Goal: Information Seeking & Learning: Learn about a topic

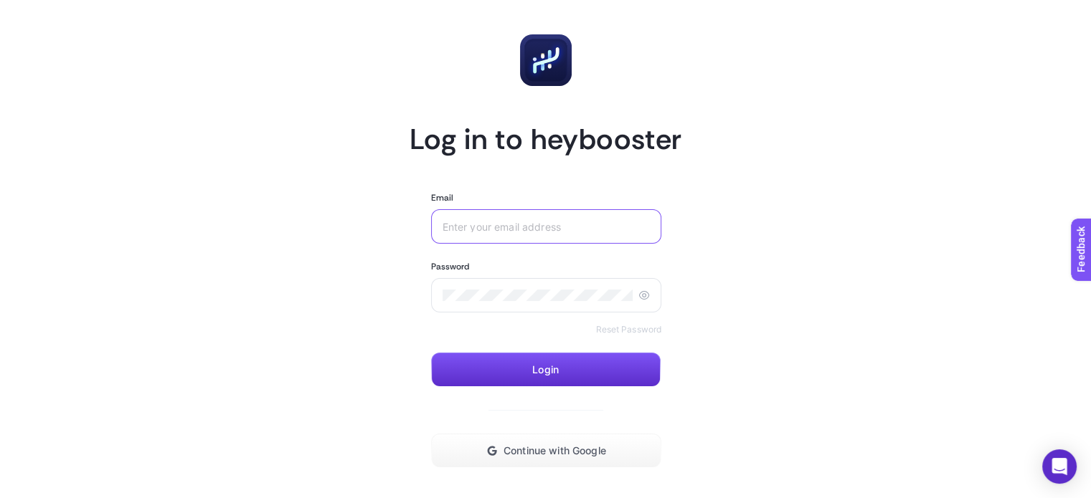
click at [570, 231] on input "Email" at bounding box center [546, 226] width 208 height 11
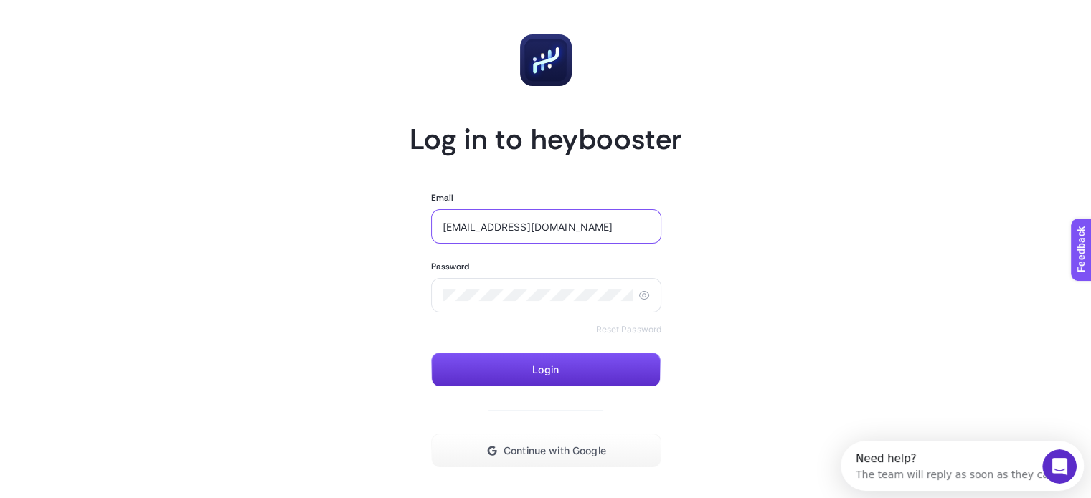
type input "irem.sonmez@ffrue.com"
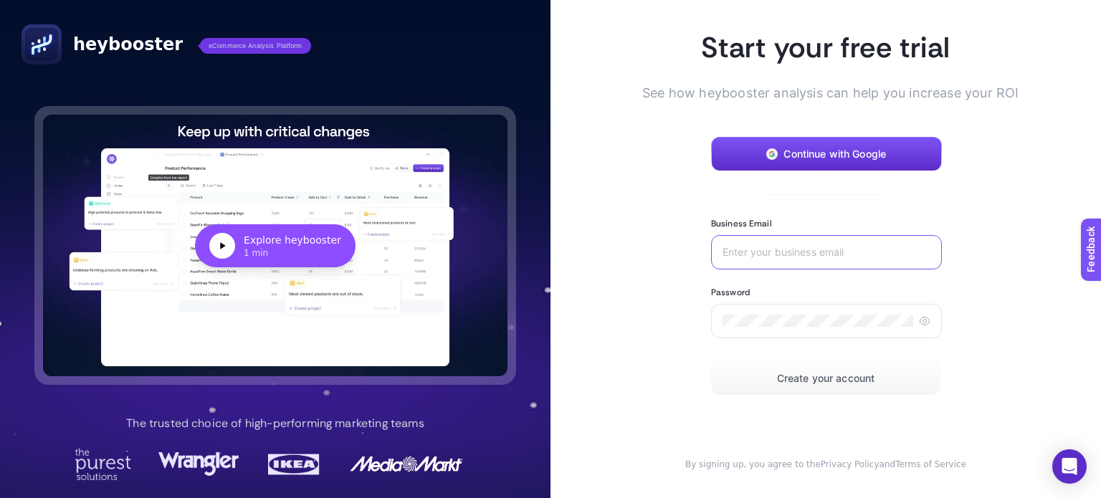
click at [811, 255] on input "Business Email" at bounding box center [827, 252] width 208 height 11
type input "[EMAIL_ADDRESS][DOMAIN_NAME]"
click at [921, 322] on div at bounding box center [826, 321] width 231 height 34
click at [919, 321] on icon at bounding box center [924, 320] width 11 height 11
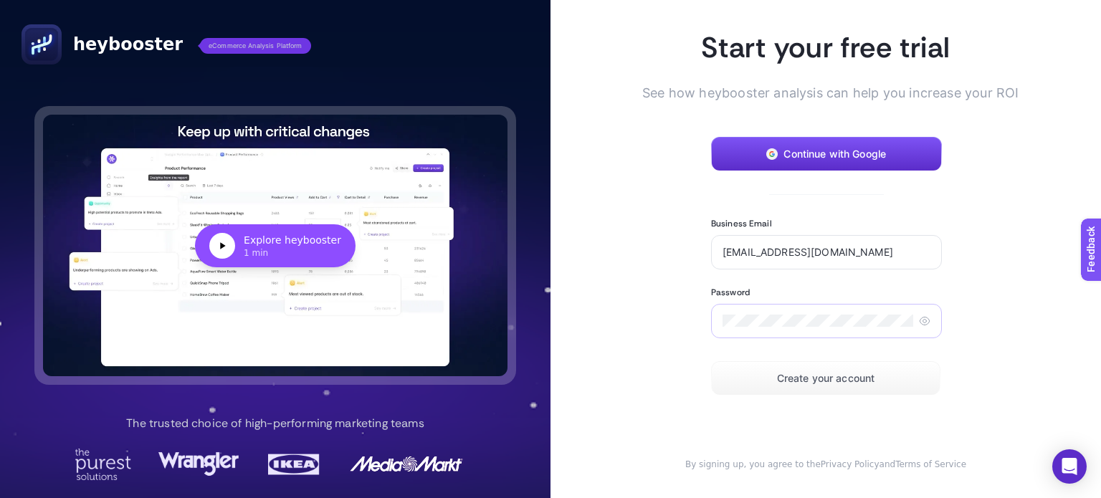
click at [919, 316] on icon at bounding box center [924, 320] width 11 height 11
drag, startPoint x: 916, startPoint y: 316, endPoint x: 881, endPoint y: 338, distance: 42.2
click at [919, 317] on icon at bounding box center [924, 320] width 11 height 11
click at [841, 369] on button "Create your account" at bounding box center [825, 378] width 229 height 34
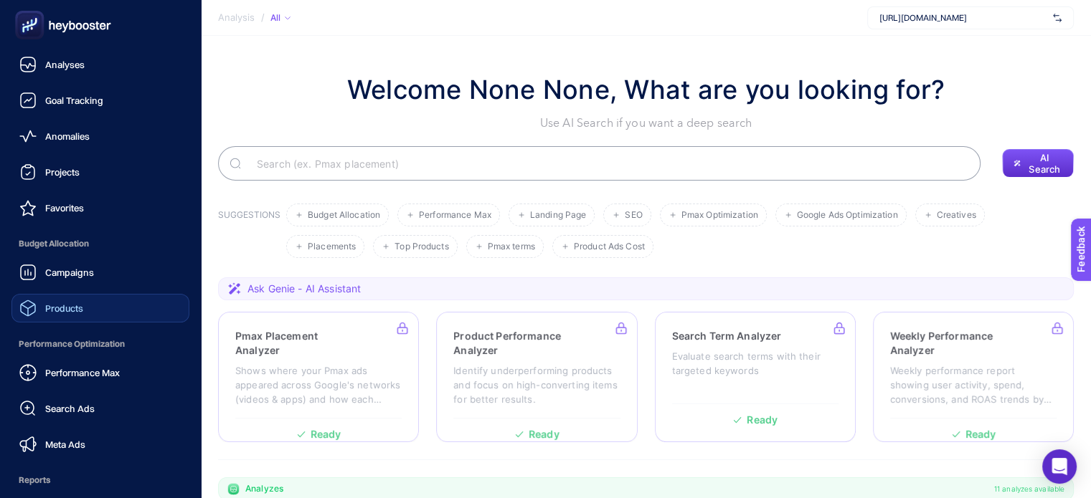
click at [115, 303] on link "Products" at bounding box center [100, 308] width 178 height 29
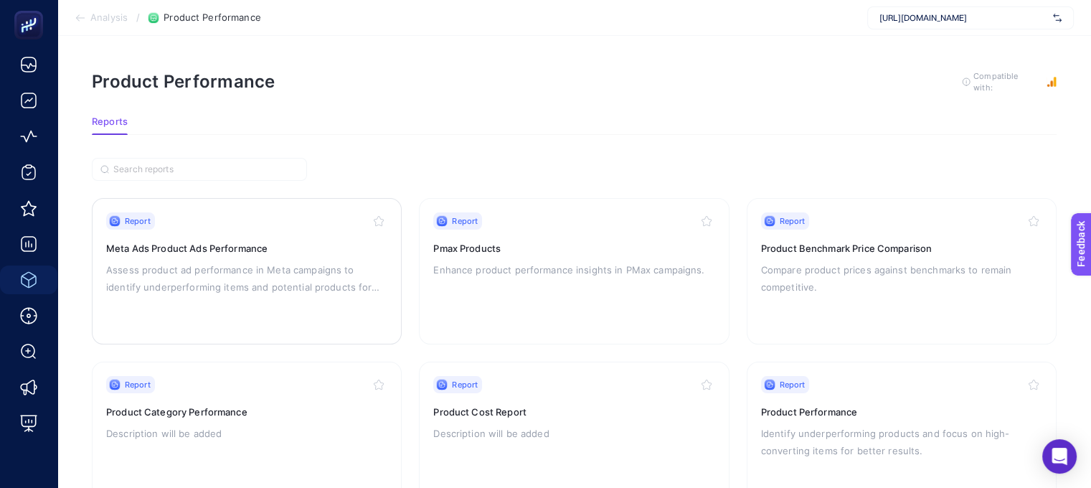
click at [319, 212] on div "Report" at bounding box center [246, 220] width 281 height 17
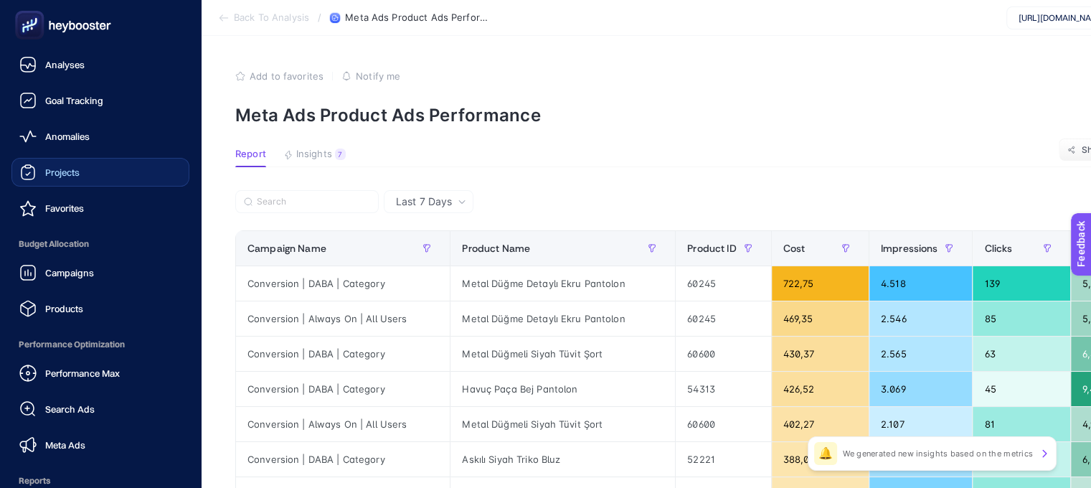
click at [77, 183] on link "Projects" at bounding box center [100, 172] width 178 height 29
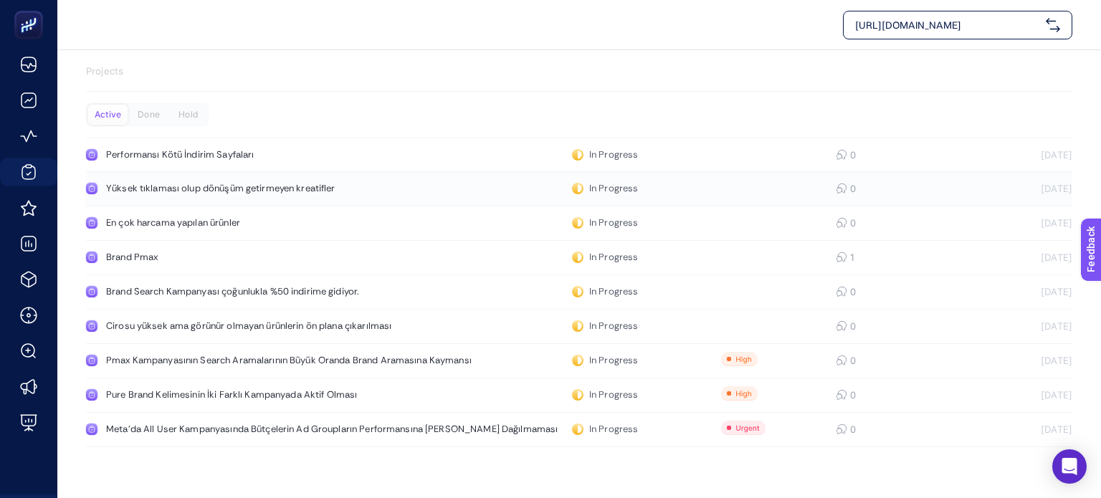
click at [233, 201] on link "Yüksek tıklaması olup dönüşüm getirmeyen kreatifler In Progress 0 18.02.2025" at bounding box center [579, 189] width 987 height 34
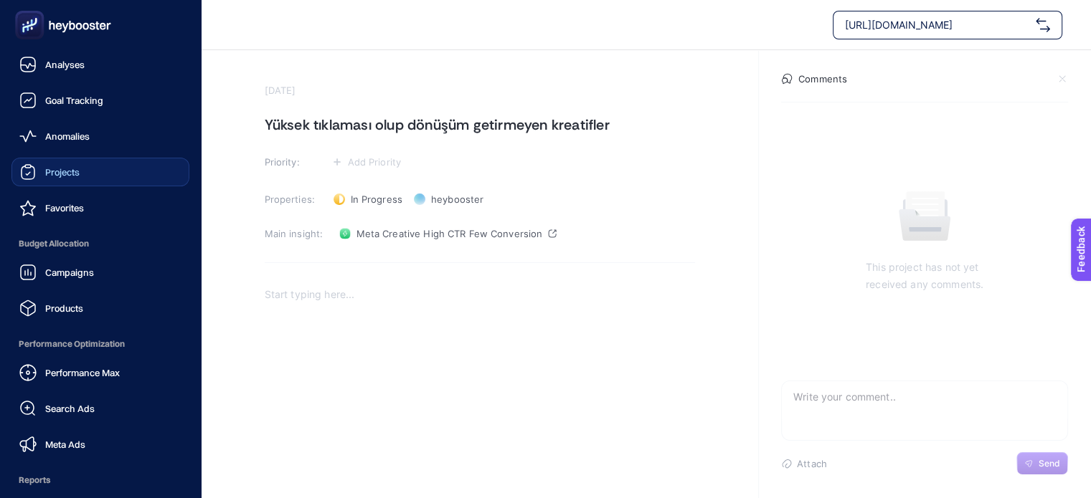
click at [29, 163] on icon at bounding box center [27, 171] width 17 height 17
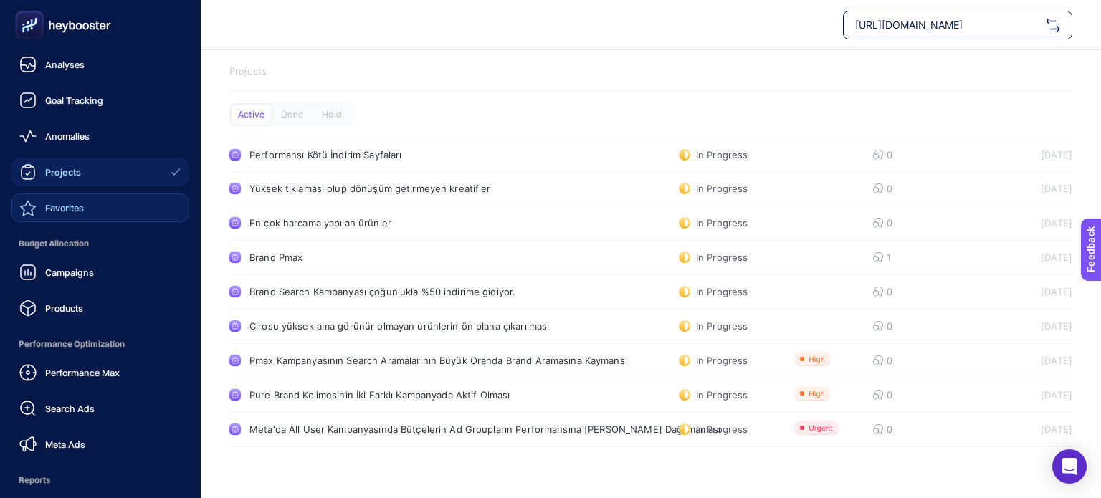
click at [38, 221] on link "Favorites" at bounding box center [100, 208] width 178 height 29
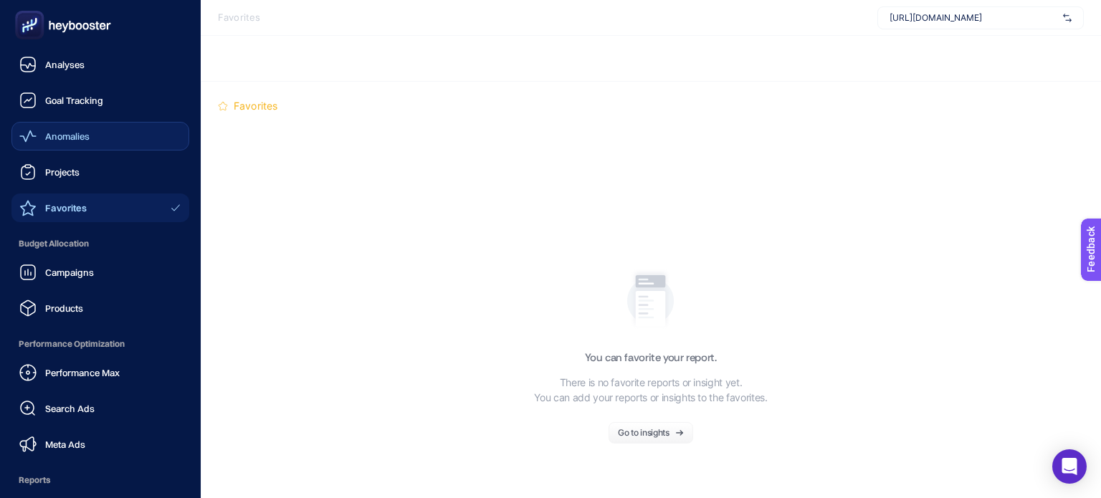
click at [40, 141] on div "Anomalies" at bounding box center [54, 136] width 70 height 17
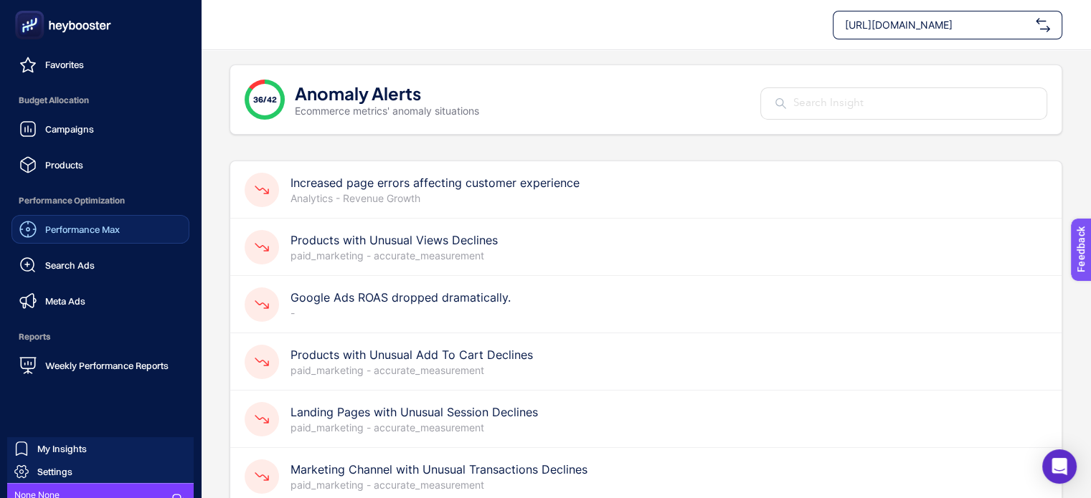
scroll to position [162, 0]
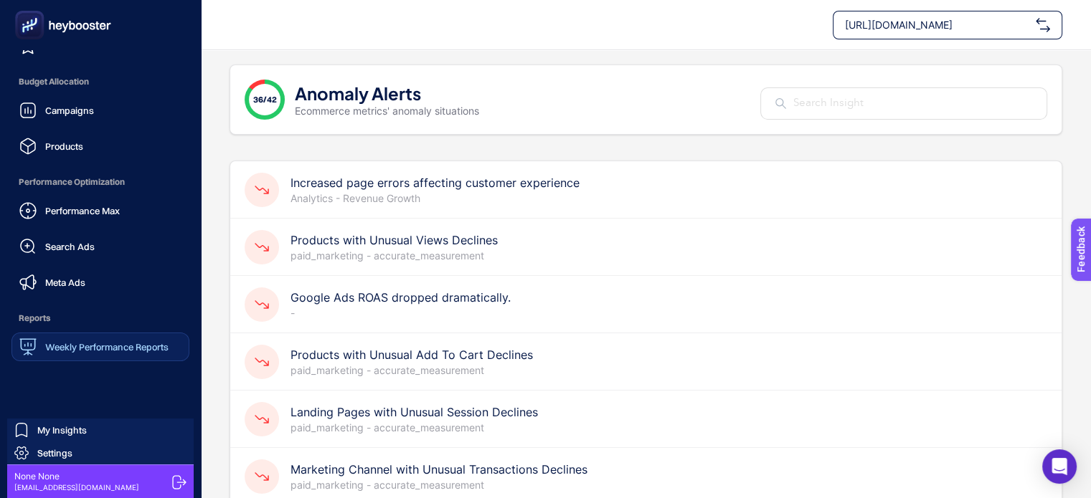
click at [83, 336] on link "Weekly Performance Reports" at bounding box center [100, 347] width 178 height 29
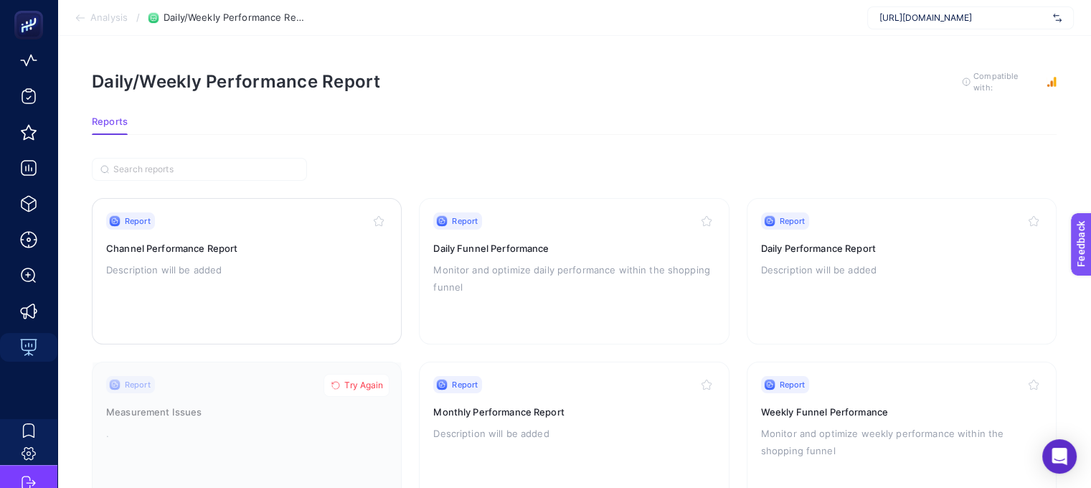
click at [341, 219] on div "Report" at bounding box center [246, 220] width 281 height 17
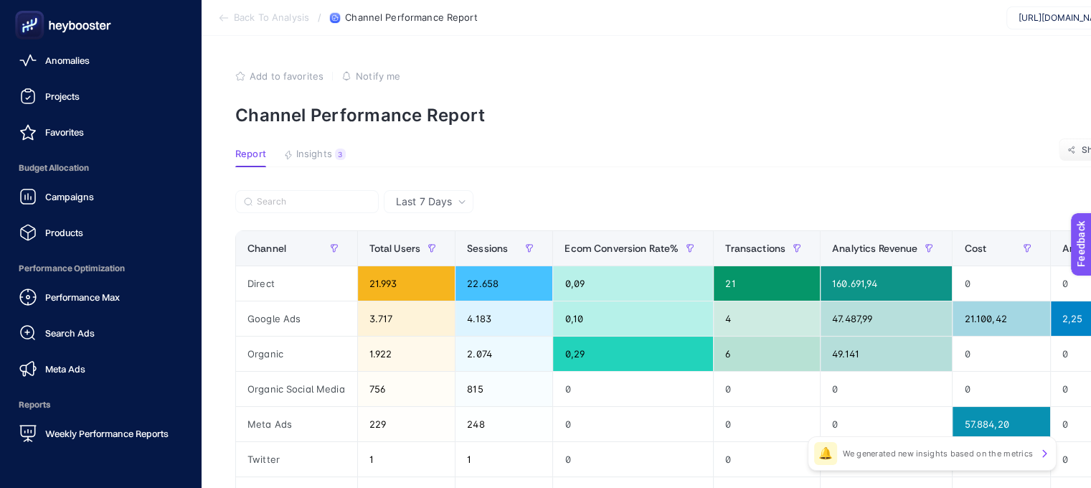
click at [75, 32] on icon at bounding box center [62, 25] width 103 height 29
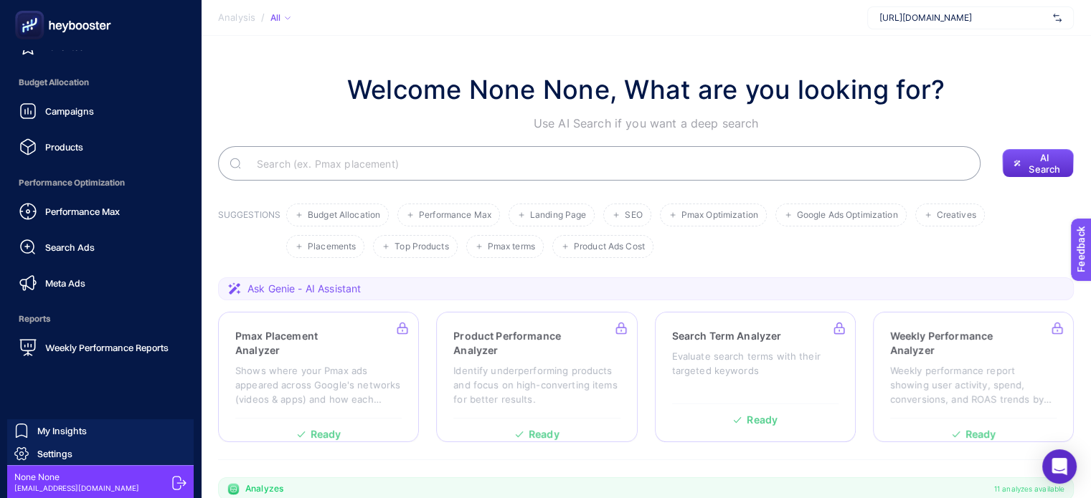
scroll to position [162, 0]
click at [51, 452] on span "Settings" at bounding box center [54, 452] width 35 height 11
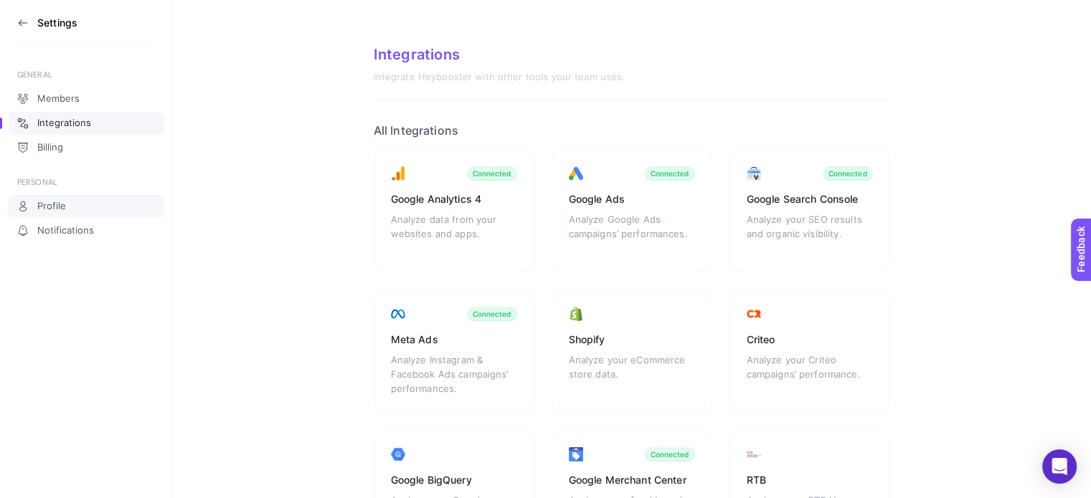
click at [57, 201] on span "Profile" at bounding box center [51, 206] width 29 height 11
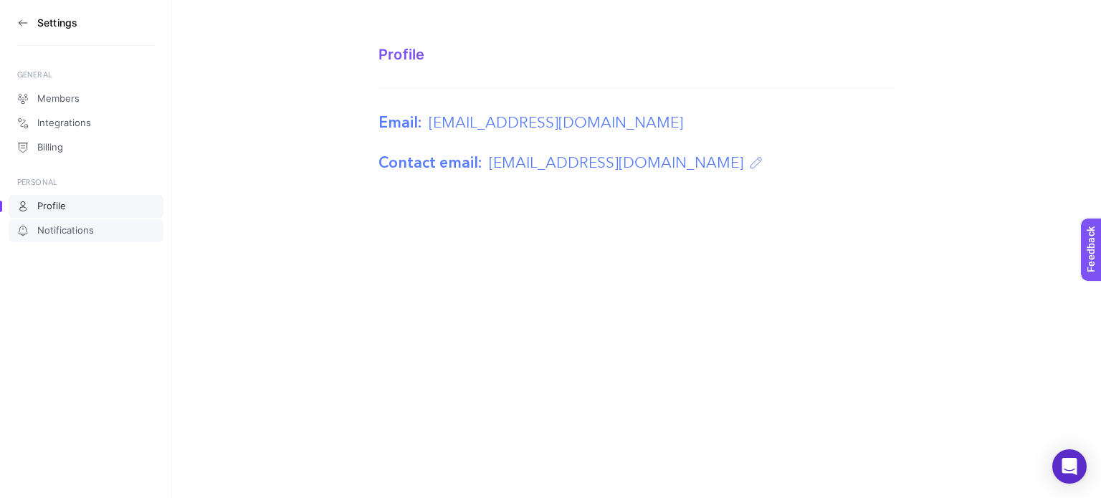
click at [80, 223] on link "Notifications" at bounding box center [86, 230] width 155 height 23
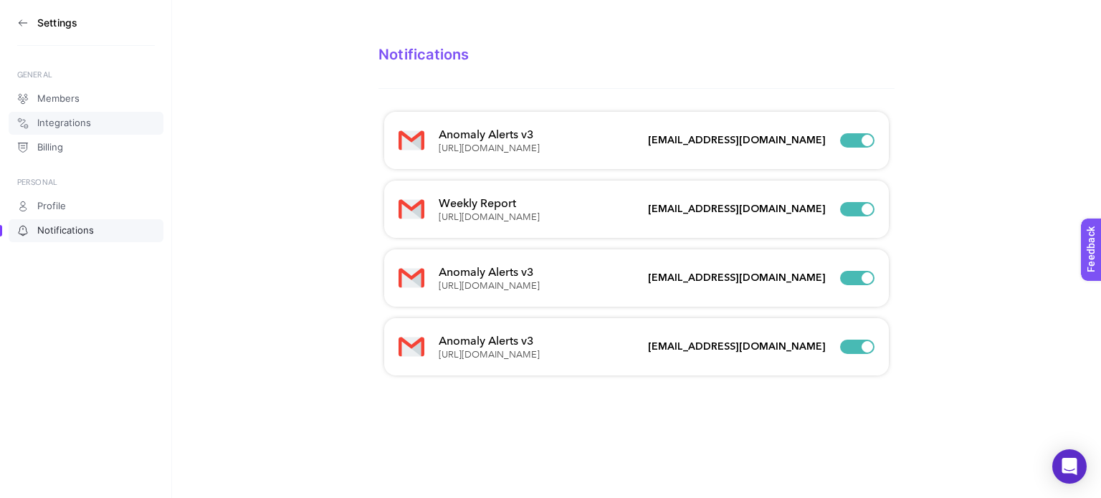
click at [51, 123] on span "Integrations" at bounding box center [64, 123] width 54 height 11
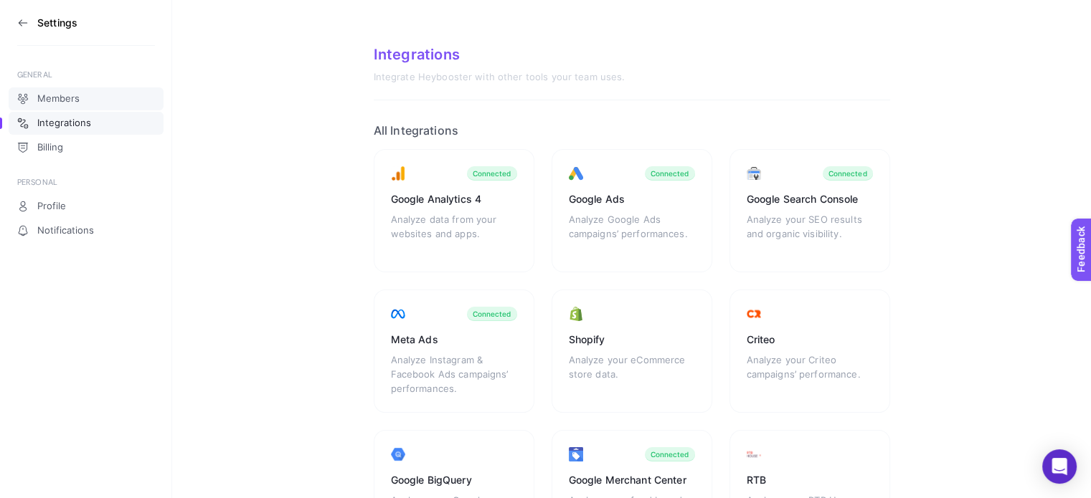
click at [37, 94] on span "Members" at bounding box center [58, 98] width 42 height 11
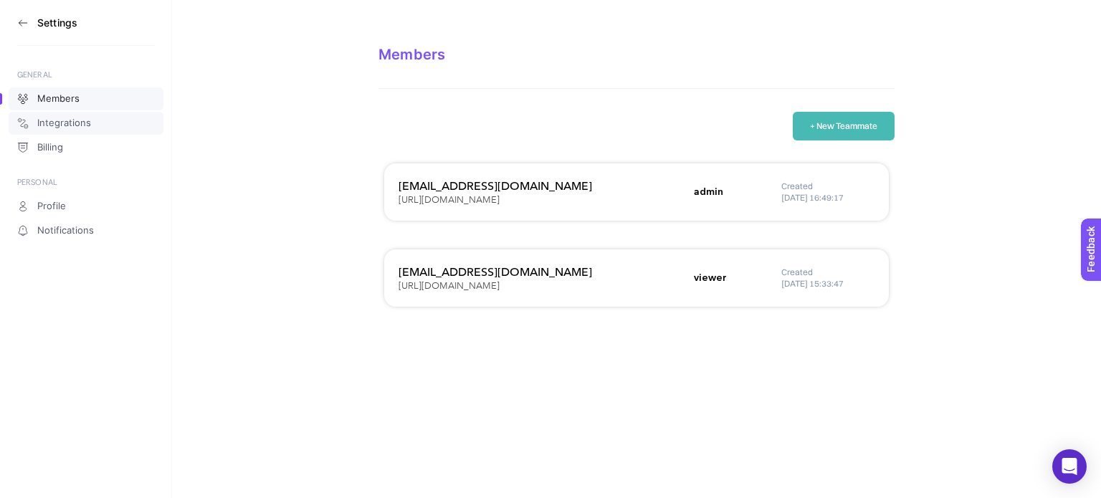
click at [71, 128] on span "Integrations" at bounding box center [64, 123] width 54 height 11
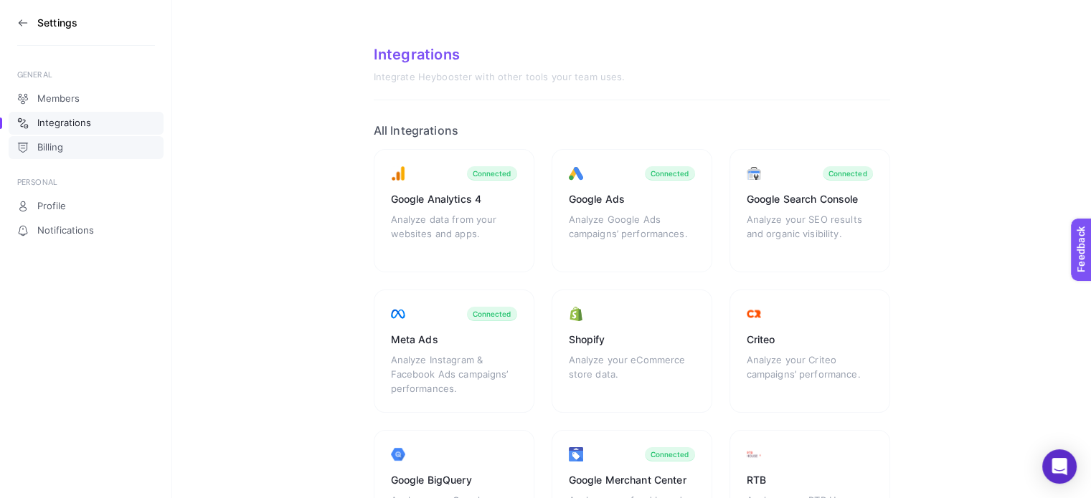
click at [68, 141] on link "Billing" at bounding box center [86, 147] width 155 height 23
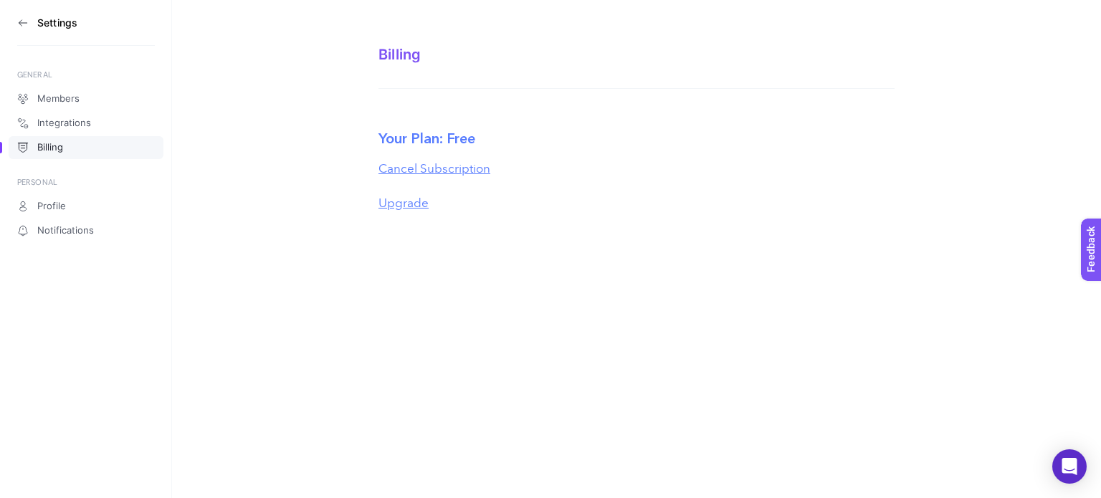
click at [26, 17] on icon at bounding box center [22, 22] width 11 height 11
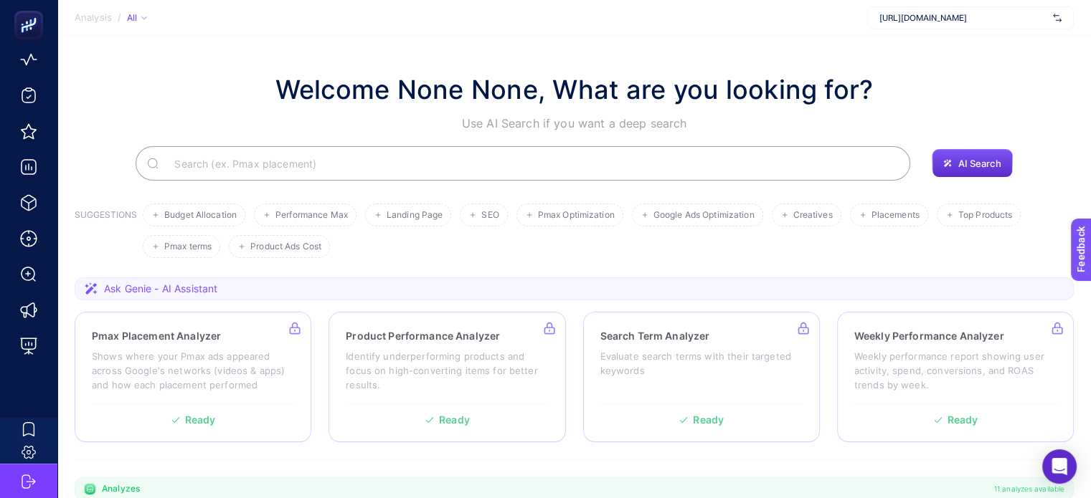
scroll to position [76, 0]
click at [957, 217] on li "Top Products" at bounding box center [978, 215] width 84 height 23
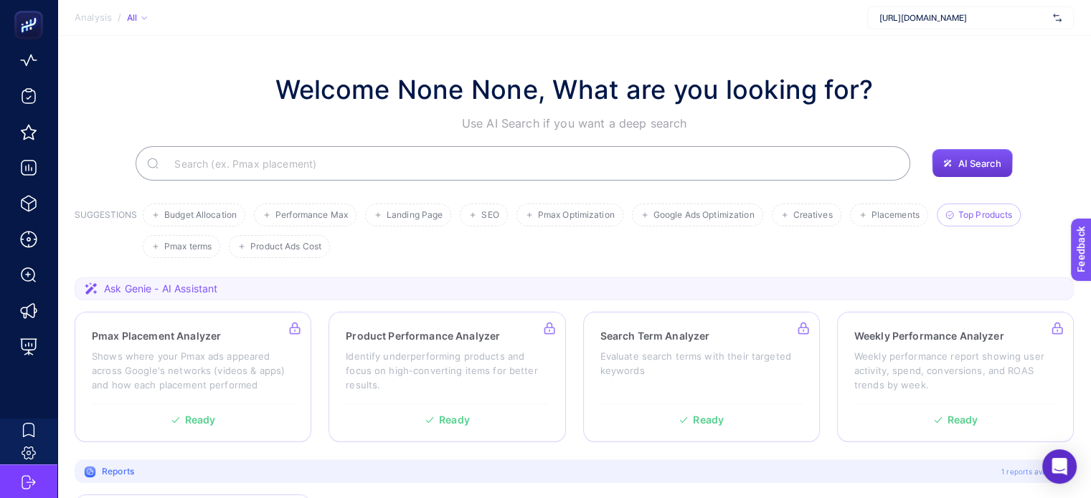
click at [995, 166] on span "AI Search" at bounding box center [978, 163] width 43 height 11
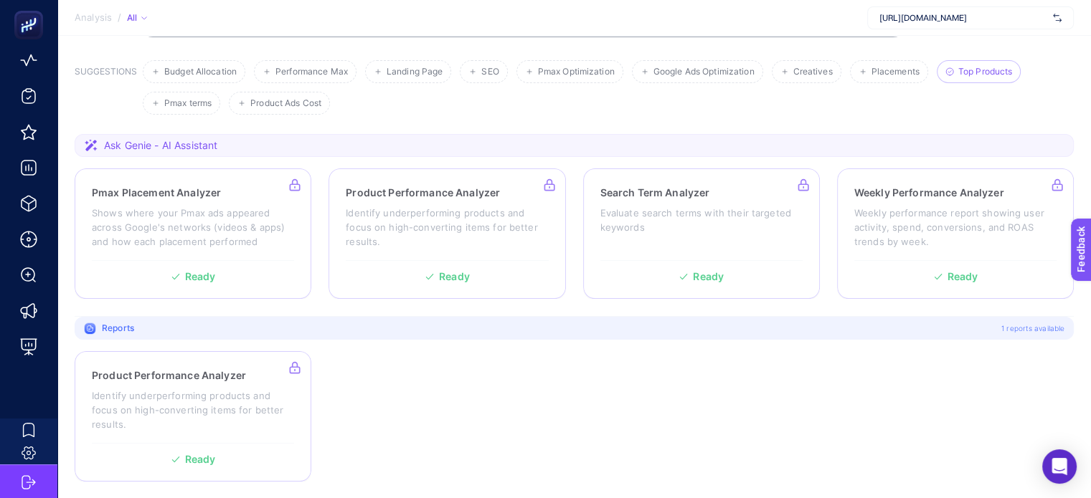
scroll to position [0, 0]
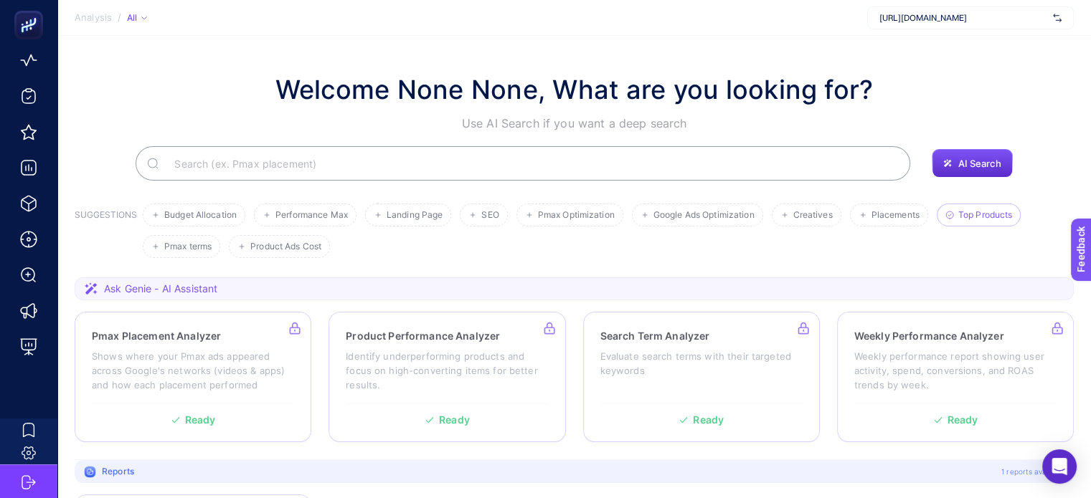
click at [576, 169] on input "Search" at bounding box center [531, 163] width 736 height 40
type input "en çok aranan ürünler"
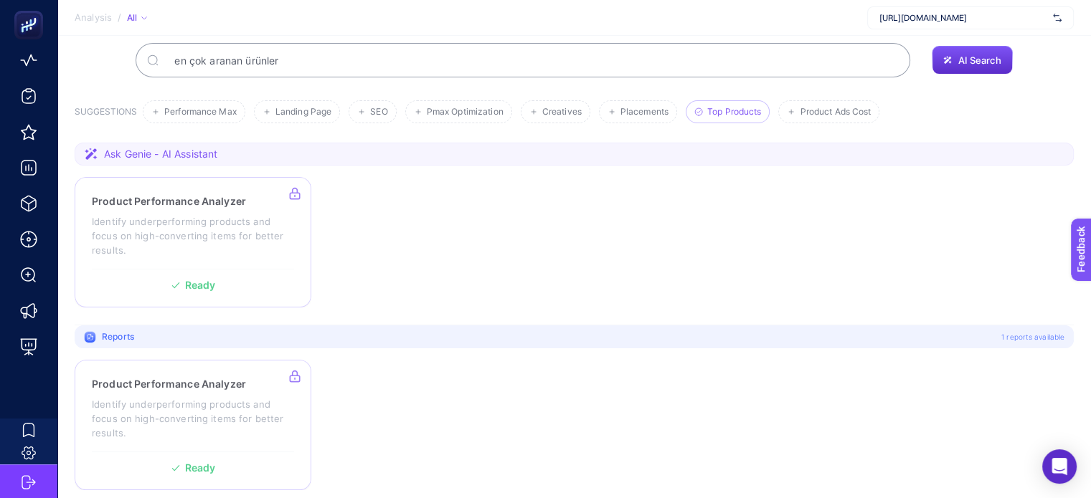
scroll to position [112, 0]
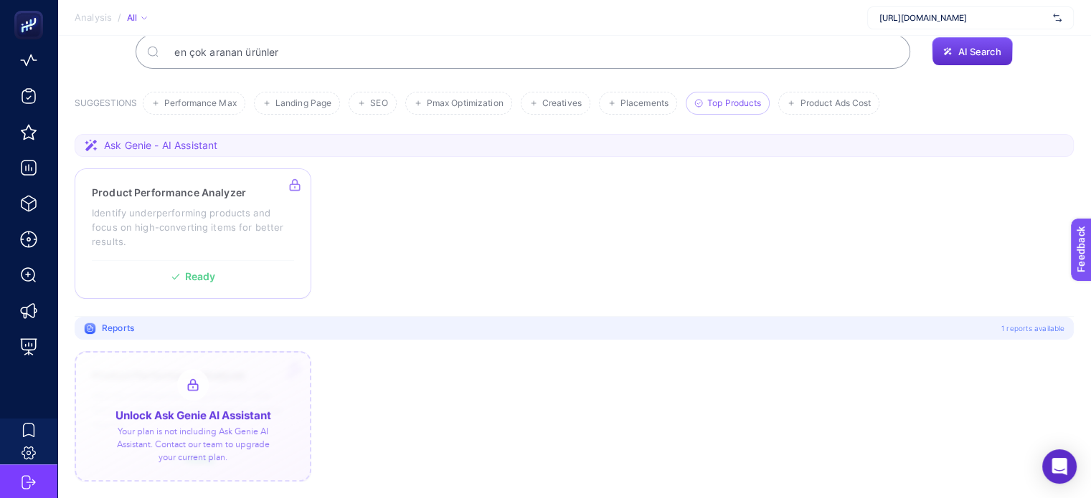
click at [267, 414] on div at bounding box center [193, 416] width 237 height 131
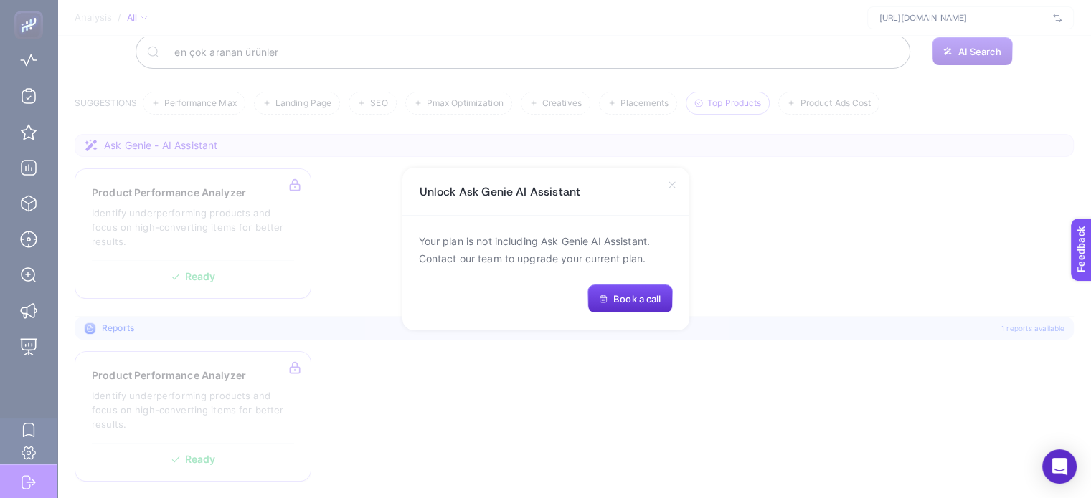
click at [668, 185] on icon at bounding box center [671, 184] width 11 height 11
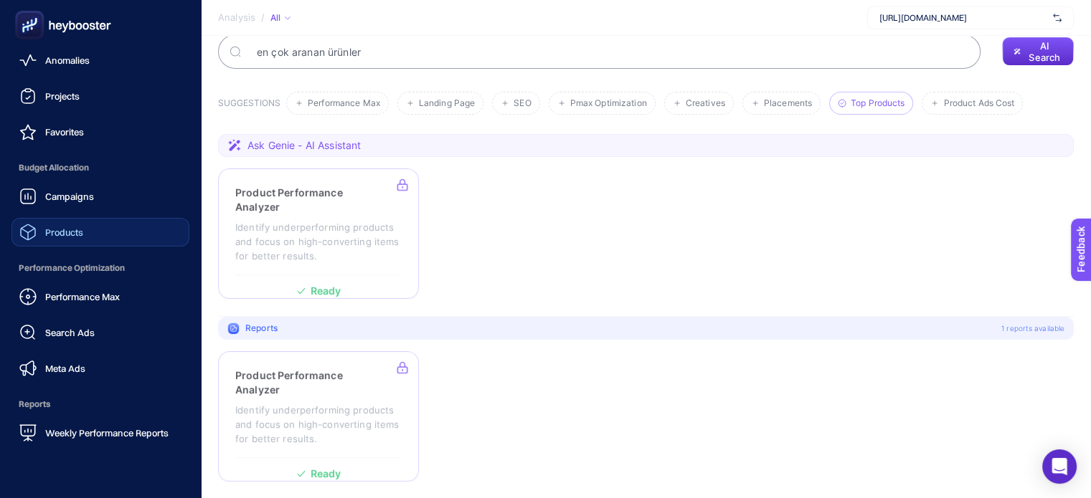
click at [77, 227] on span "Products" at bounding box center [64, 232] width 38 height 11
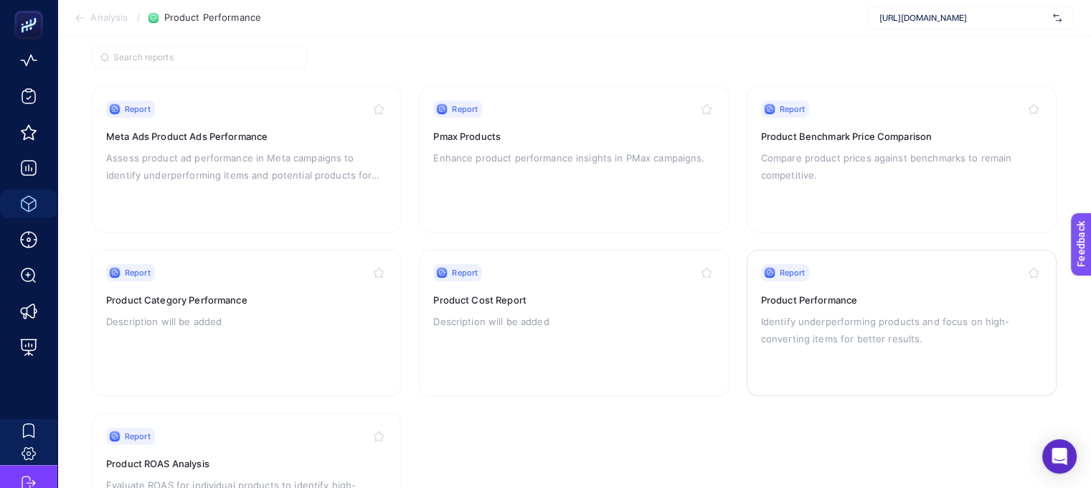
click at [857, 343] on p "Identify underperforming products and focus on high-converting items for better…" at bounding box center [901, 330] width 281 height 34
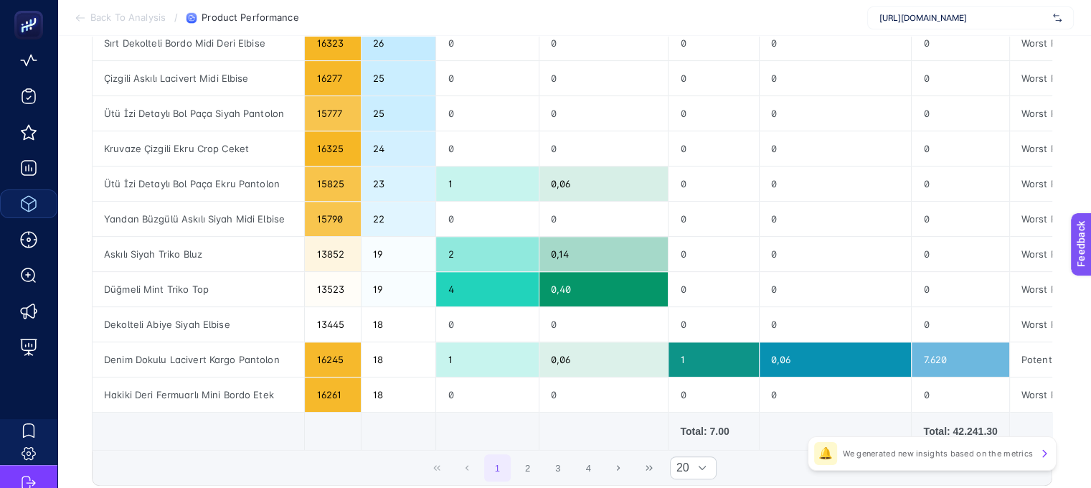
scroll to position [671, 0]
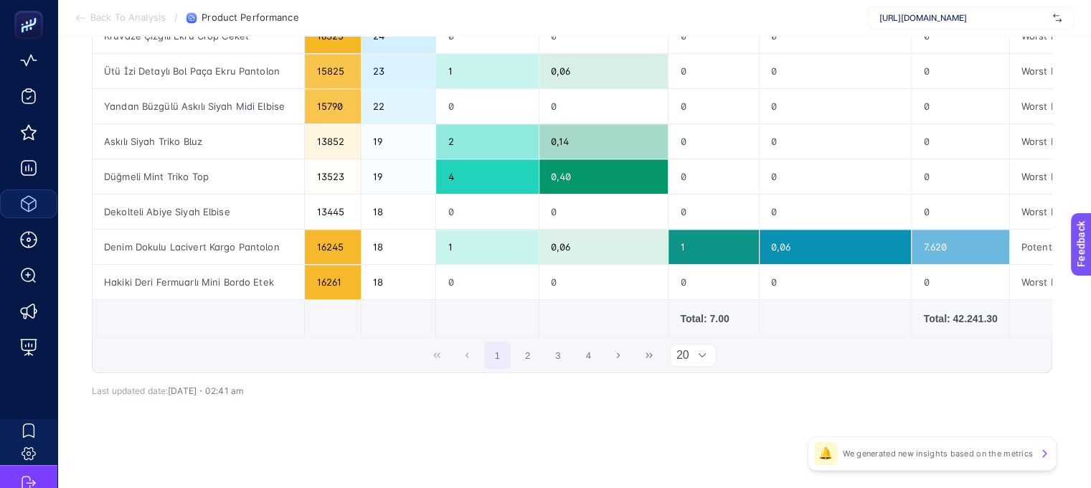
click at [697, 346] on div at bounding box center [702, 355] width 27 height 22
click at [700, 414] on li "50" at bounding box center [698, 417] width 47 height 29
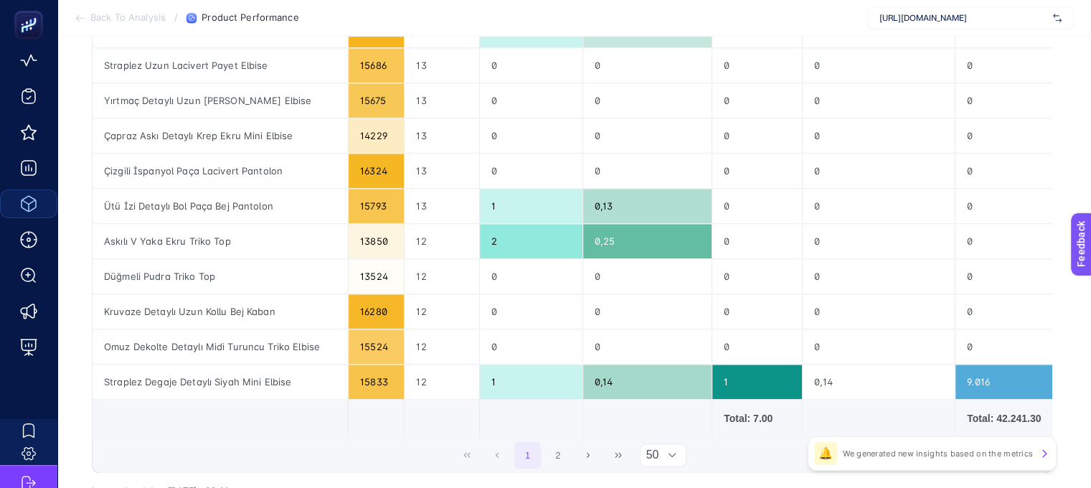
scroll to position [1649, 6]
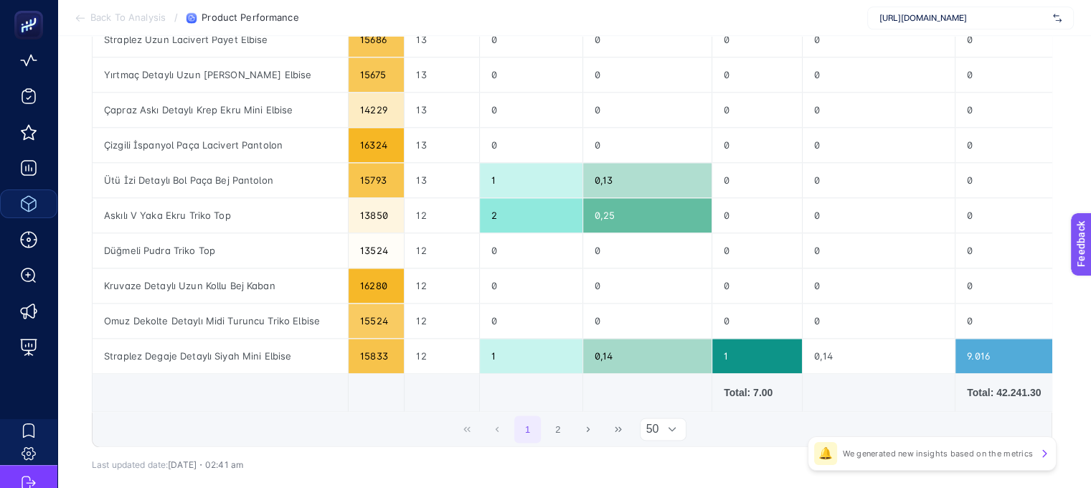
drag, startPoint x: 835, startPoint y: 401, endPoint x: 903, endPoint y: 412, distance: 69.7
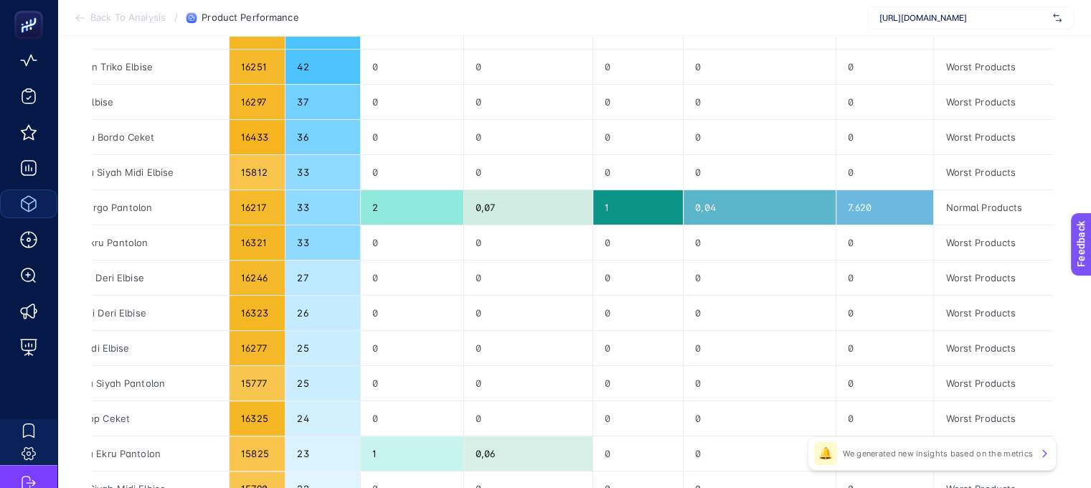
scroll to position [0, 6]
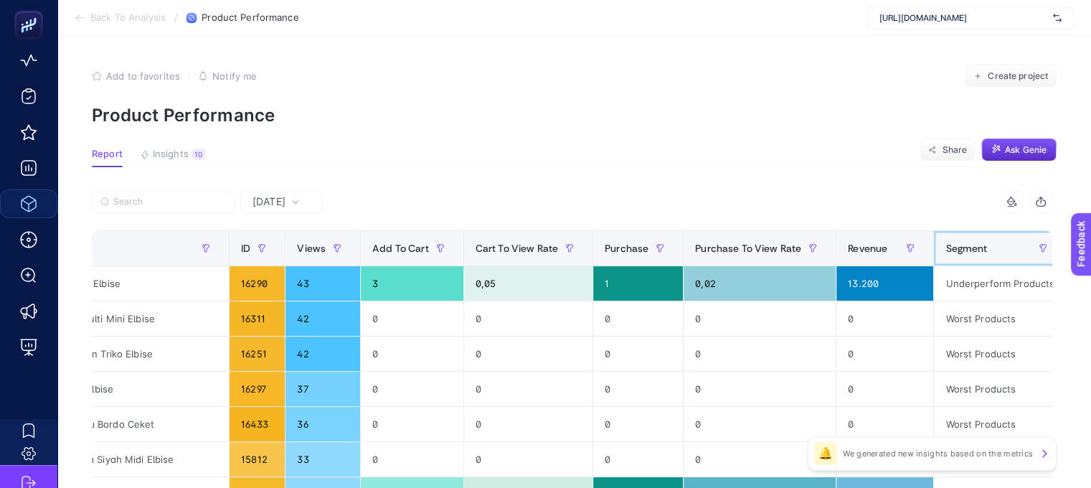
click at [945, 250] on span "Segment" at bounding box center [966, 247] width 42 height 11
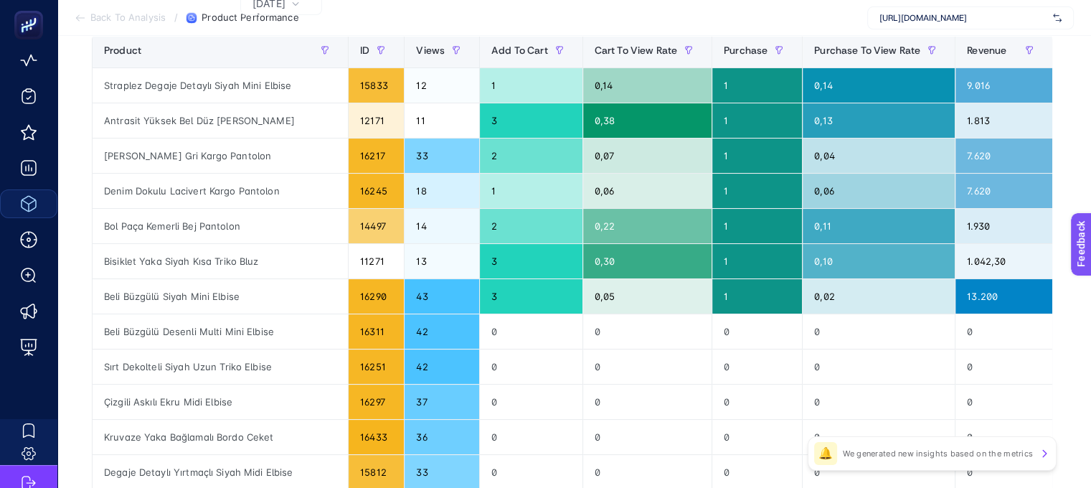
scroll to position [72, 0]
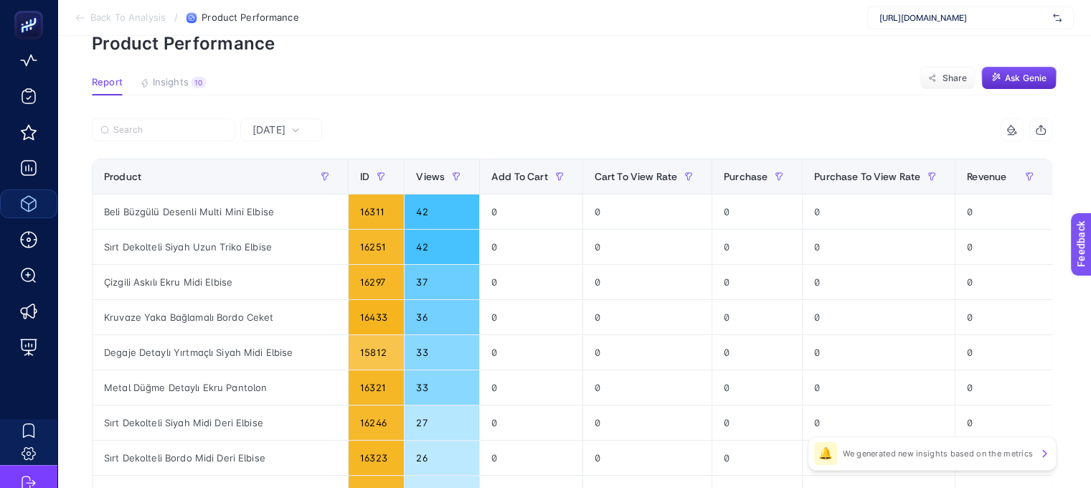
click at [1064, 185] on div "Segment" at bounding box center [1099, 176] width 70 height 23
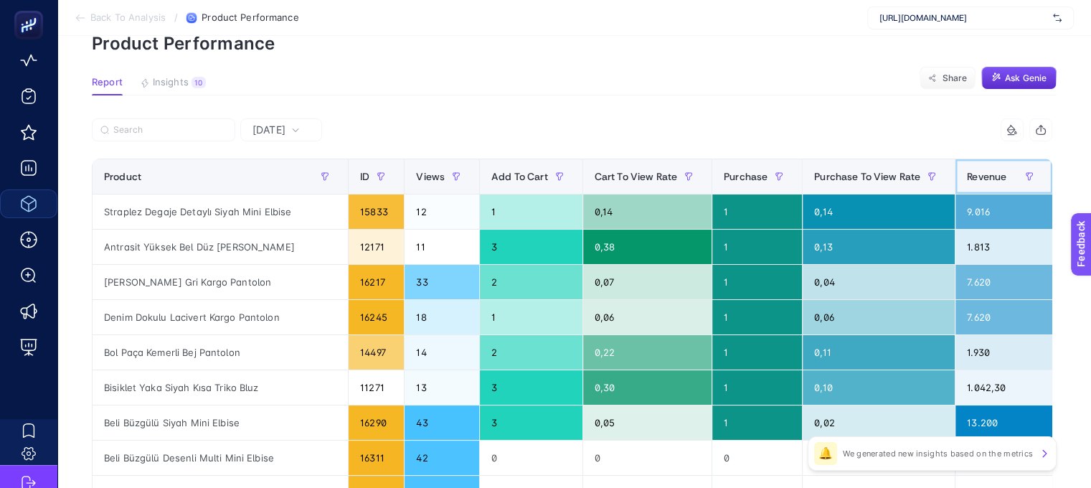
click at [974, 180] on div "Revenue" at bounding box center [1004, 176] width 74 height 23
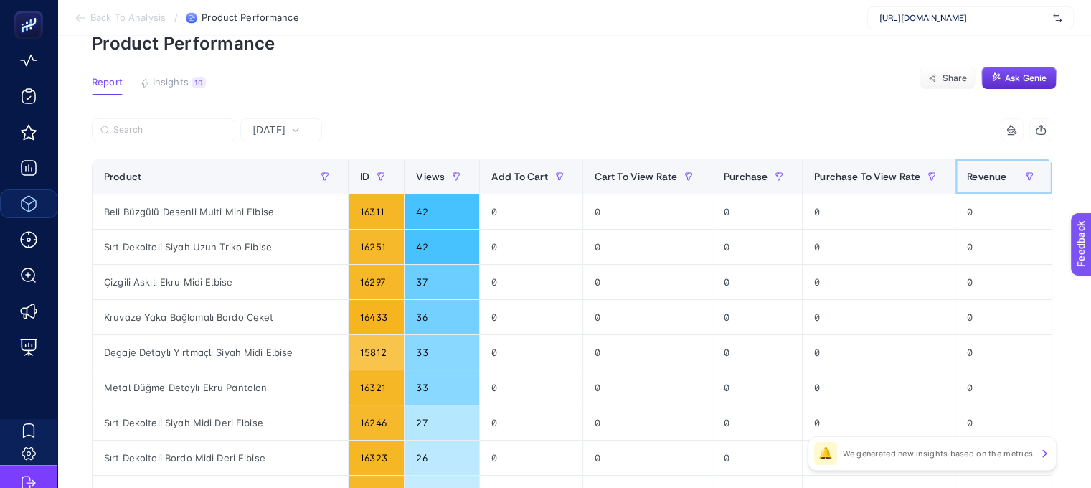
click at [974, 180] on span "Revenue" at bounding box center [986, 176] width 39 height 11
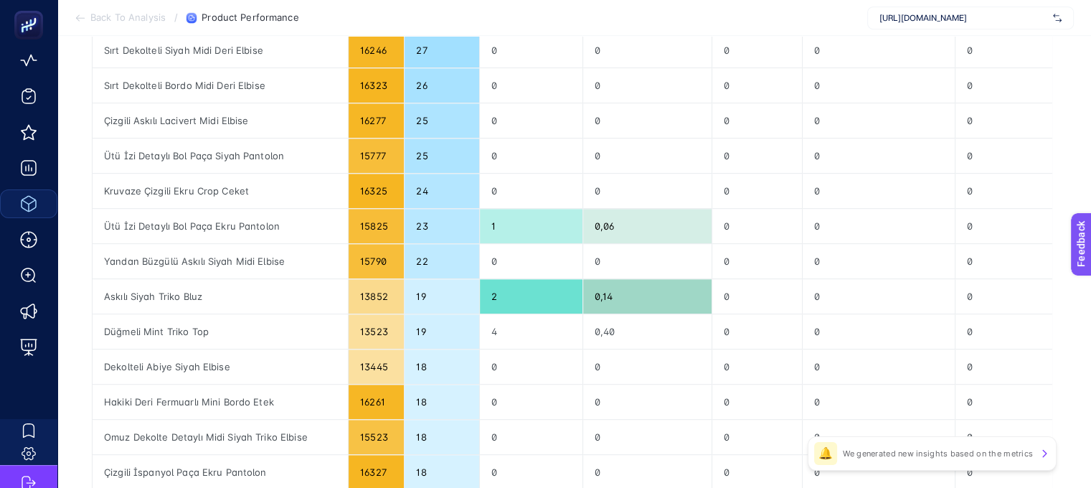
scroll to position [860, 0]
